Goal: Check status: Check status

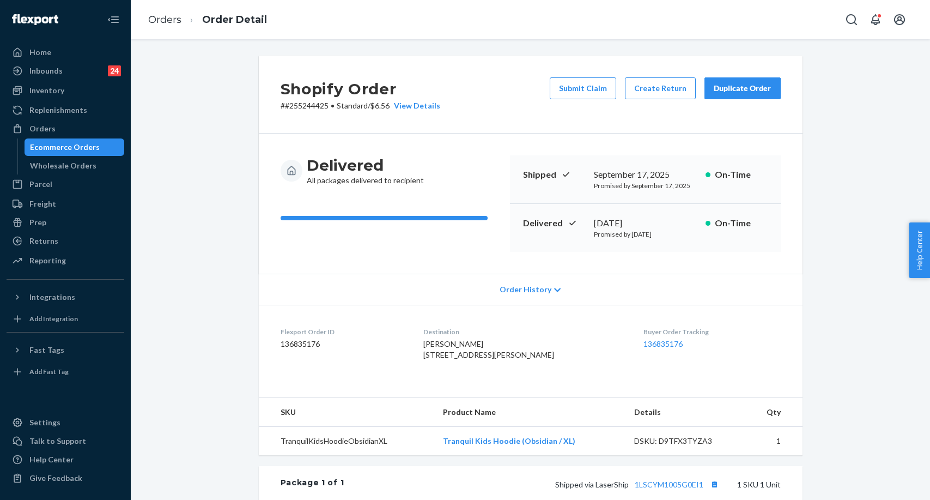
click at [46, 124] on div "Orders" at bounding box center [42, 128] width 26 height 11
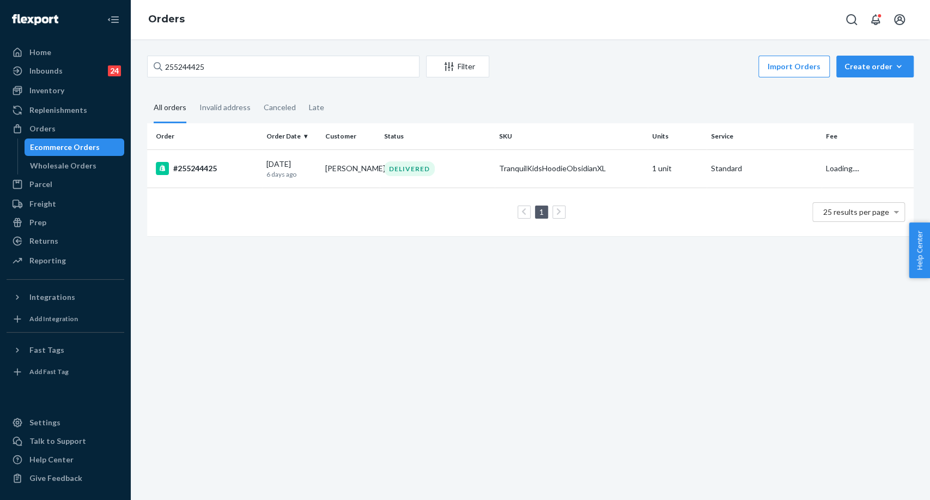
click at [256, 303] on div "255244425 Filter Import Orders Create order Ecommerce order Removal order All o…" at bounding box center [530, 269] width 799 height 460
click at [83, 84] on div "Inventory" at bounding box center [65, 90] width 115 height 15
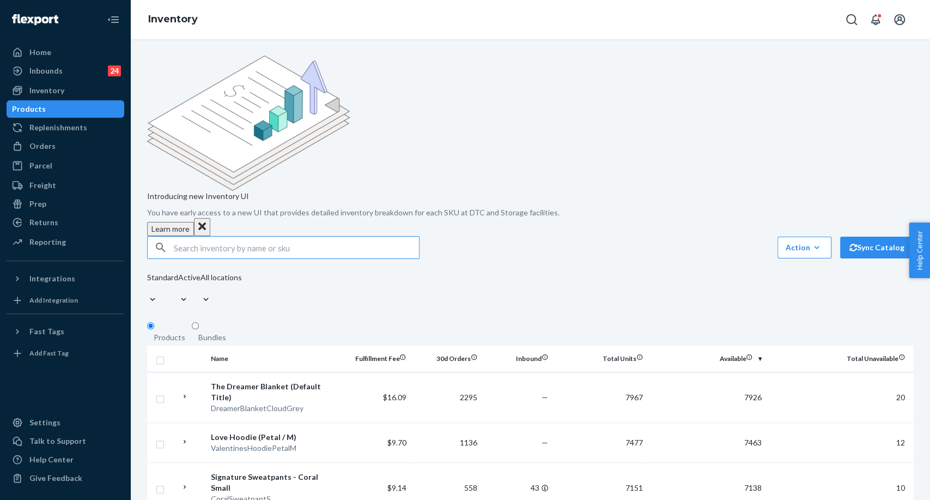
paste input "TranquilKidsSweatpantsObsidianXL"
type input "TranquilKidsSweatpantsObsidianXL"
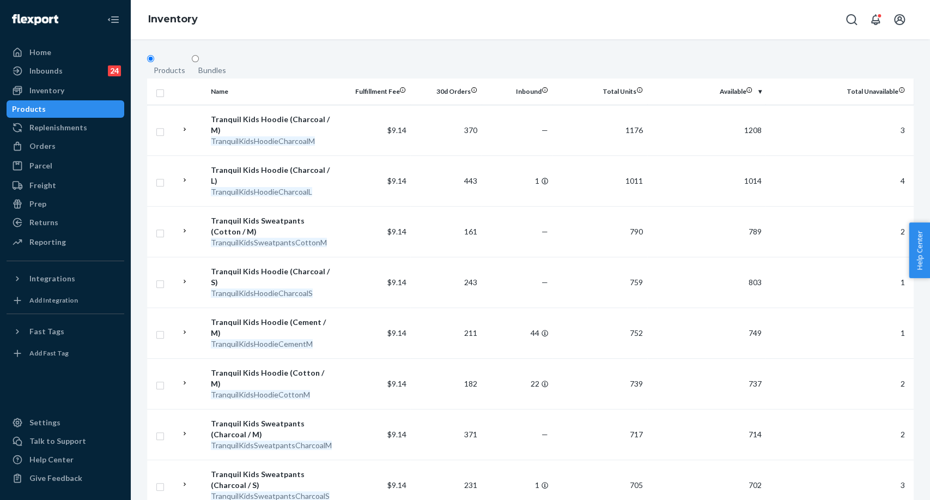
scroll to position [275, 0]
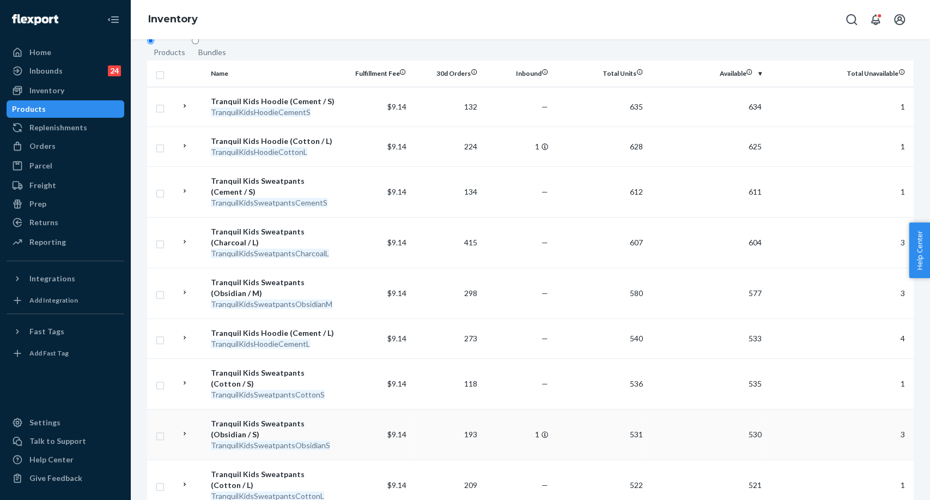
scroll to position [302, 0]
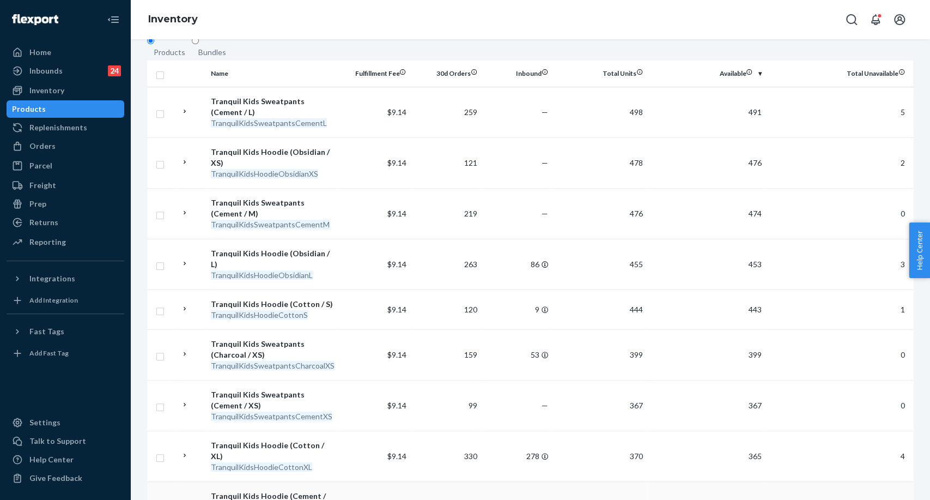
scroll to position [285, 0]
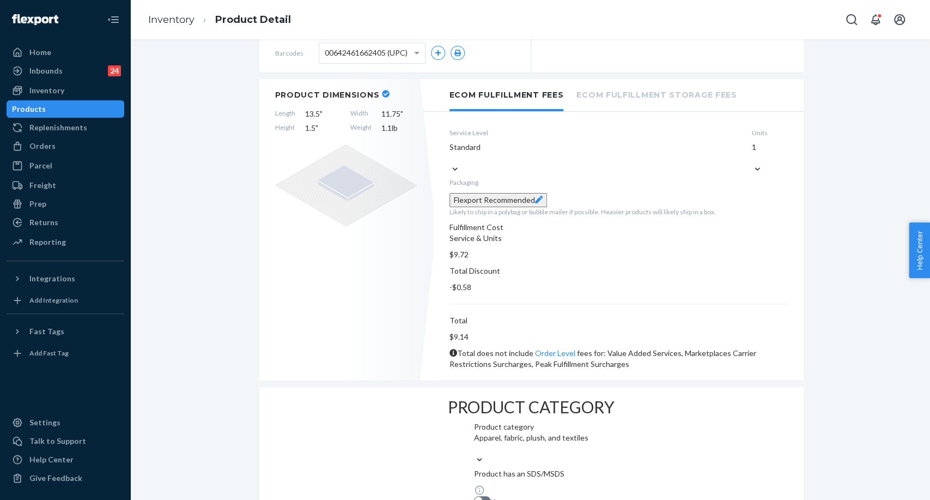
scroll to position [247, 0]
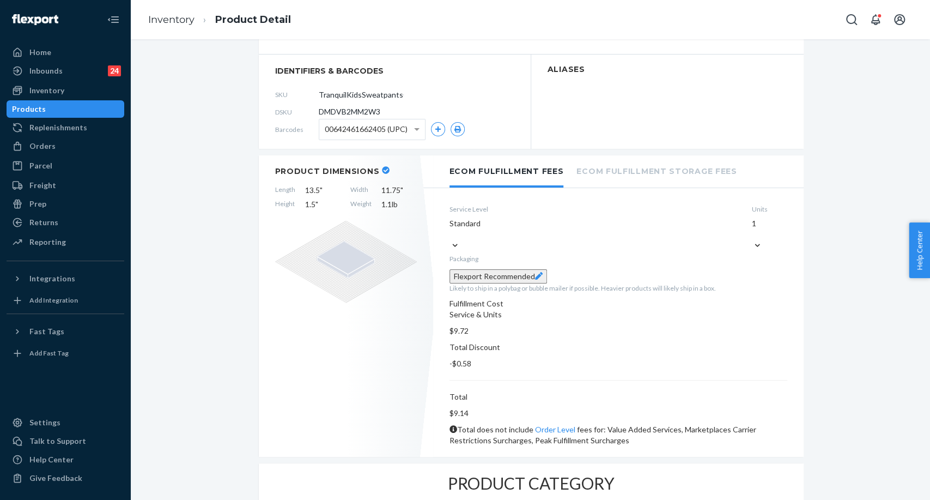
click at [76, 106] on div "Products" at bounding box center [65, 108] width 115 height 15
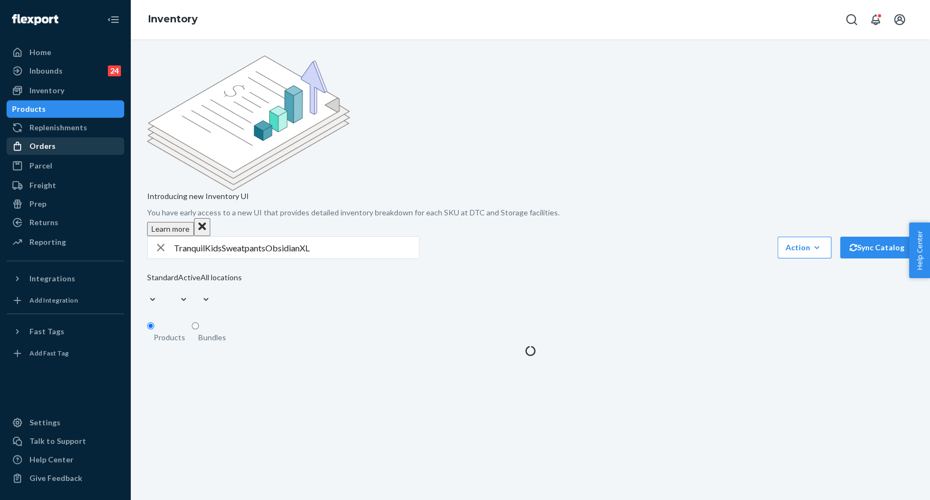
click at [35, 154] on div "Orders" at bounding box center [65, 145] width 115 height 15
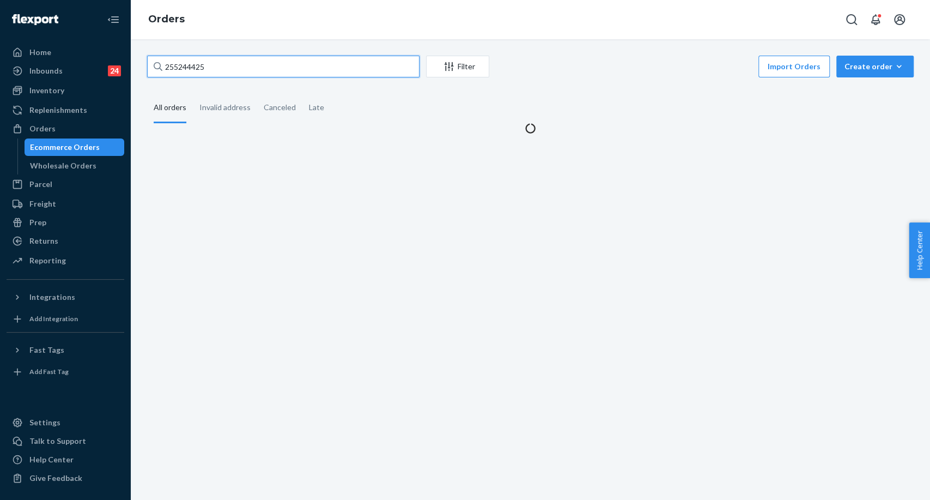
click at [172, 70] on input "255244425" at bounding box center [283, 67] width 272 height 22
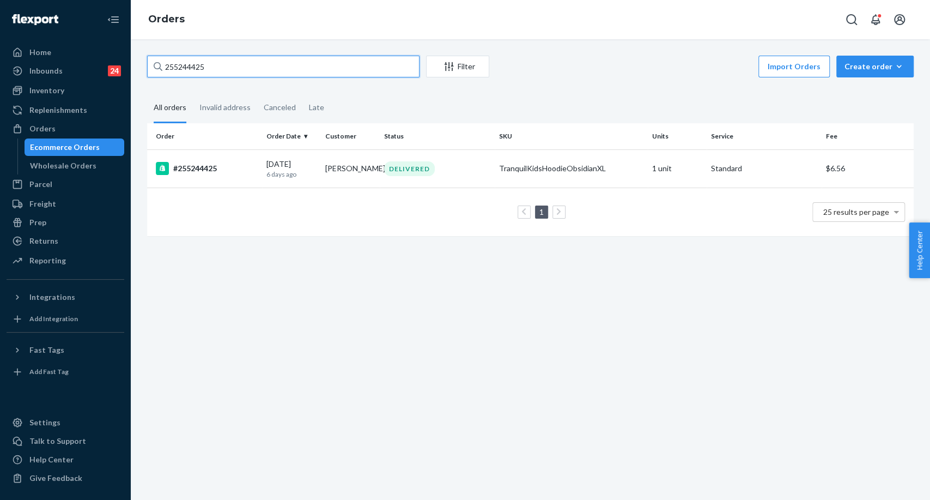
paste input "175080"
type input "255175080"
click at [217, 168] on div "#255175080" at bounding box center [207, 168] width 102 height 13
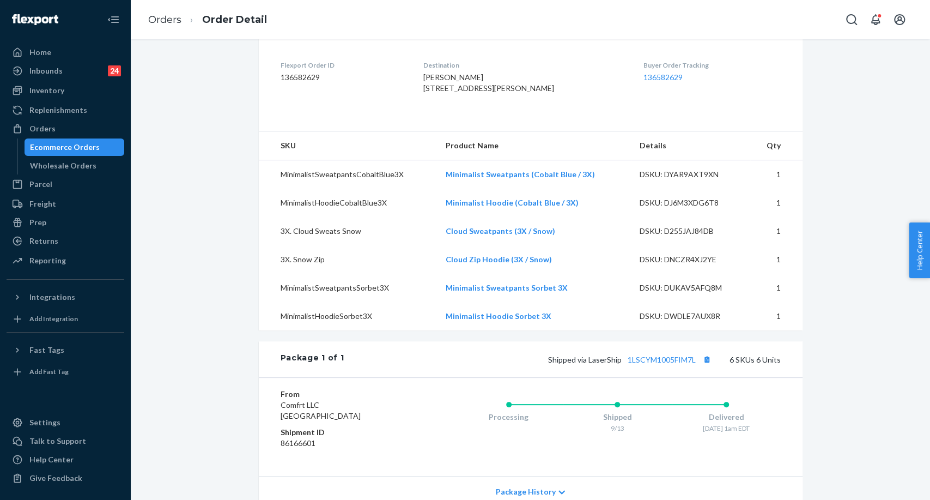
scroll to position [302, 0]
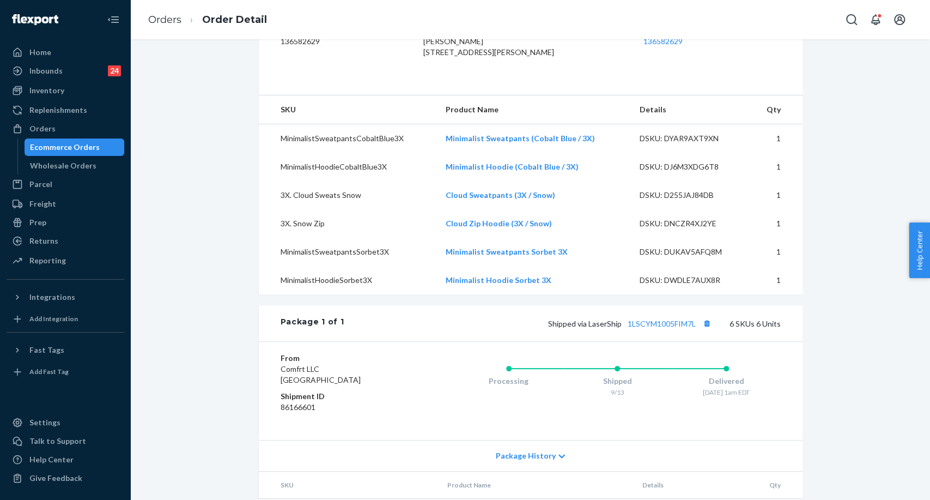
click at [85, 151] on div "Ecommerce Orders" at bounding box center [65, 147] width 70 height 11
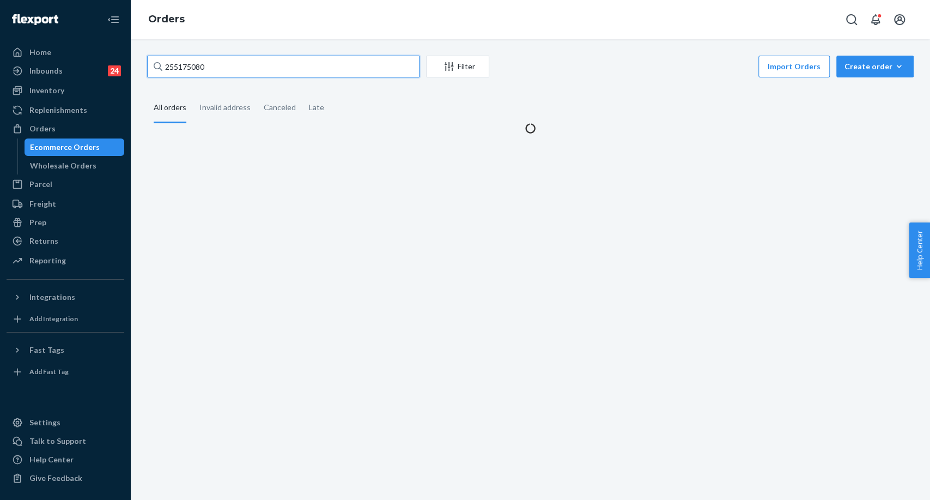
click at [196, 68] on input "255175080" at bounding box center [283, 67] width 272 height 22
paste input "4362348"
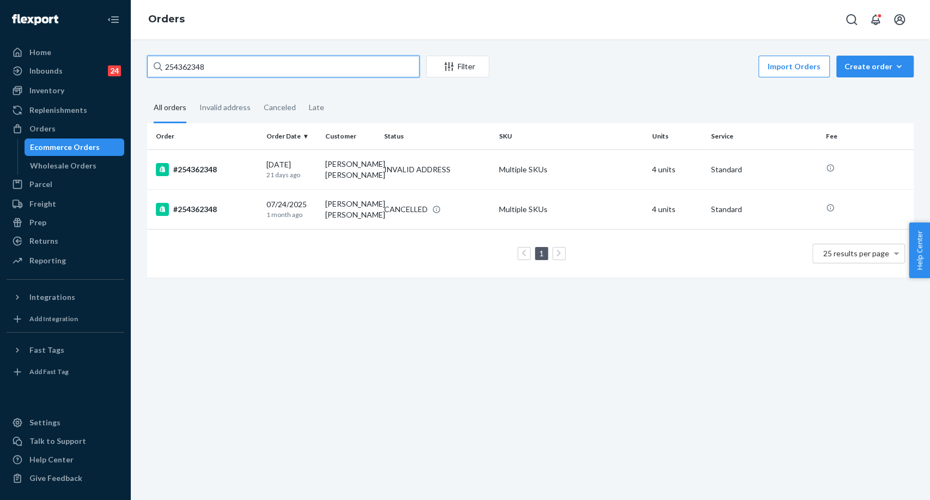
type input "254362348"
